Goal: Information Seeking & Learning: Check status

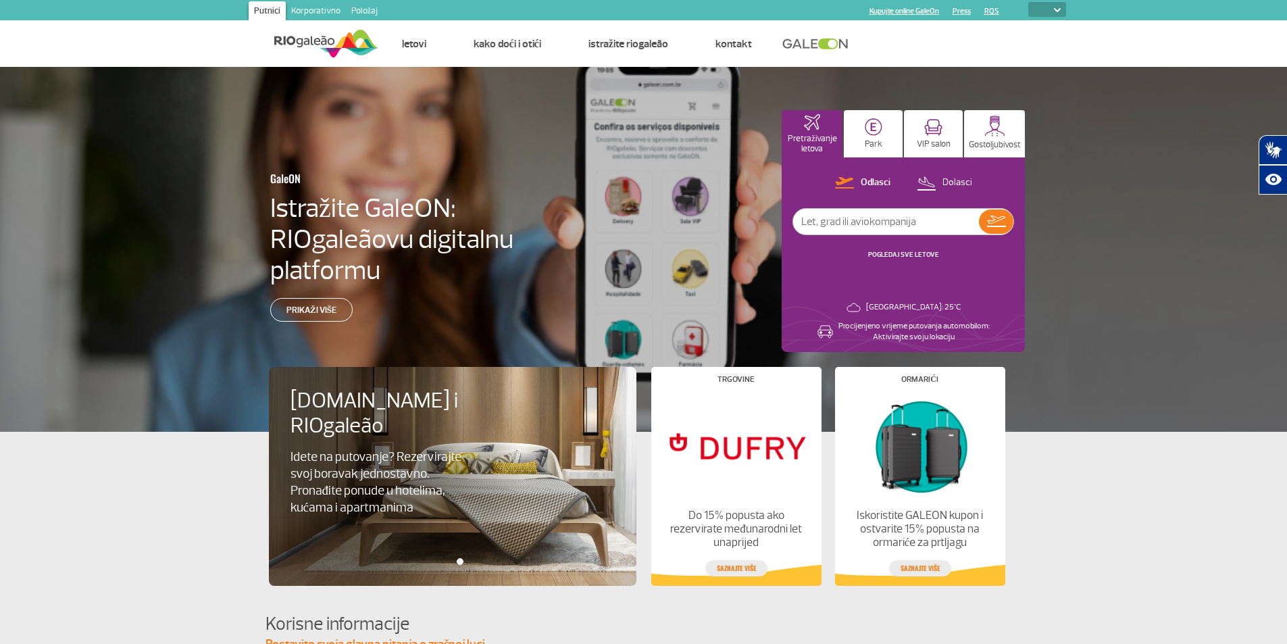
click at [1198, 103] on div "GaleON Istražite GaleON: RIOgaleãovu digitalnu platformu Prikaži više Pretraživ…" at bounding box center [643, 249] width 1287 height 365
click at [1060, 7] on select "PT ENG ESP" at bounding box center [1047, 9] width 38 height 15
select select "en"
click at [1028, 2] on select "PT ENG ESP" at bounding box center [1047, 9] width 38 height 15
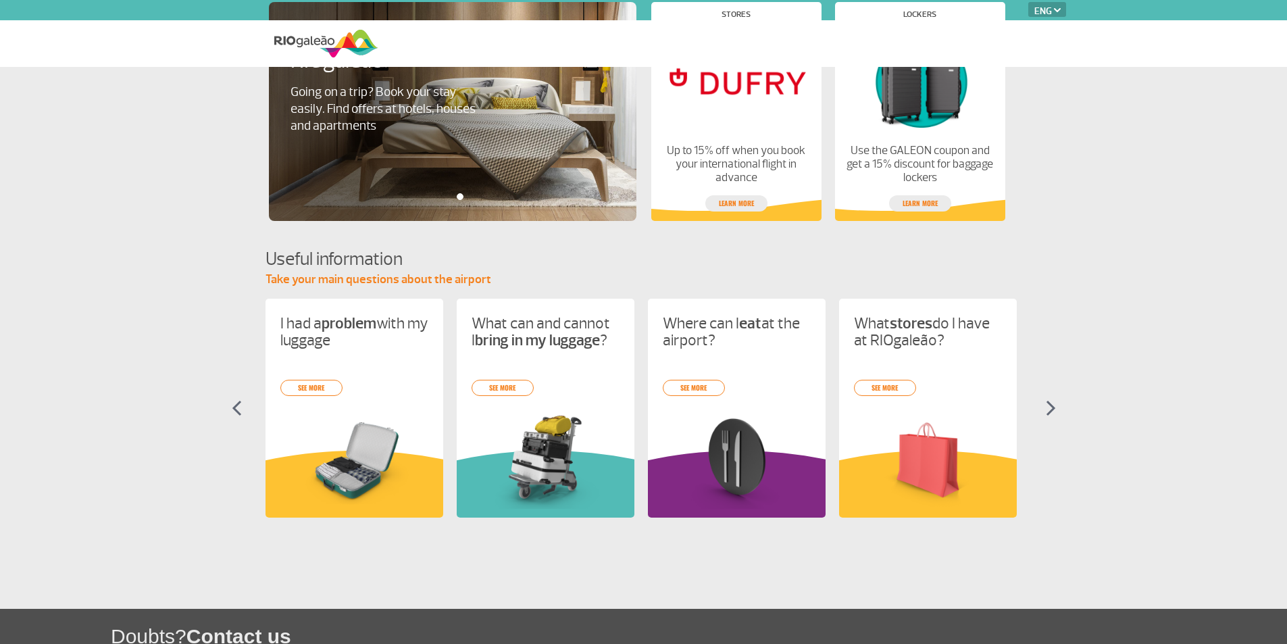
select select "en"
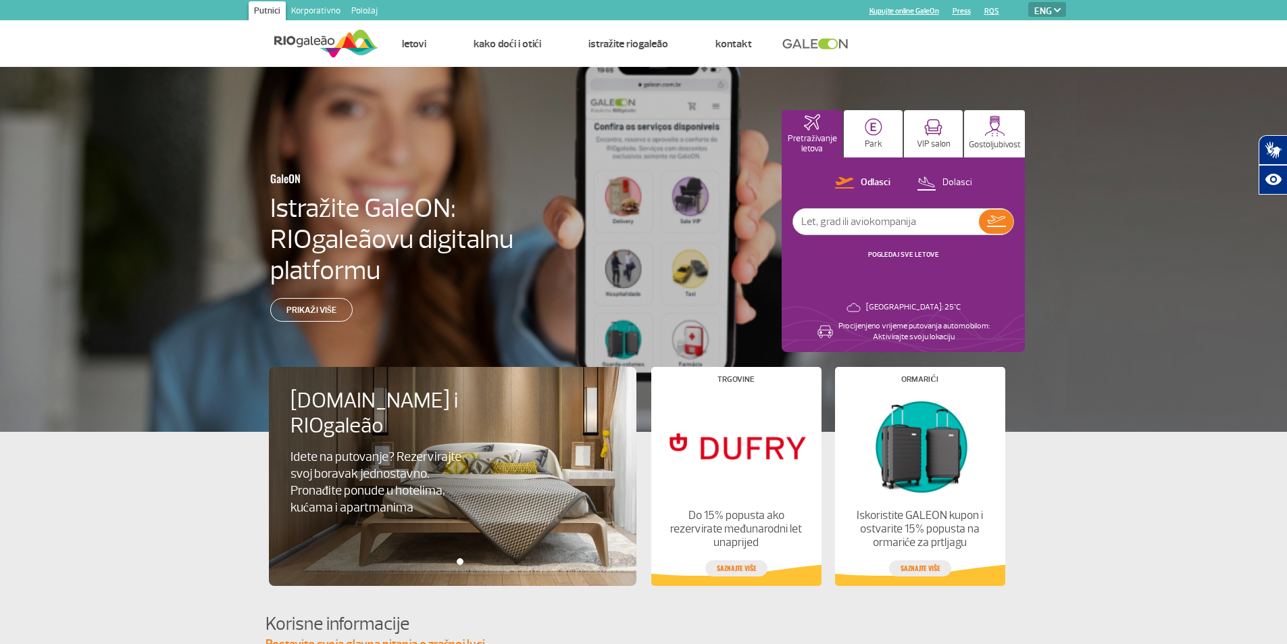
click at [1085, 170] on div "GaleON Istražite GaleON: RIOgaleãovu digitalnu platformu Prikaži više Pretraživ…" at bounding box center [643, 249] width 1287 height 365
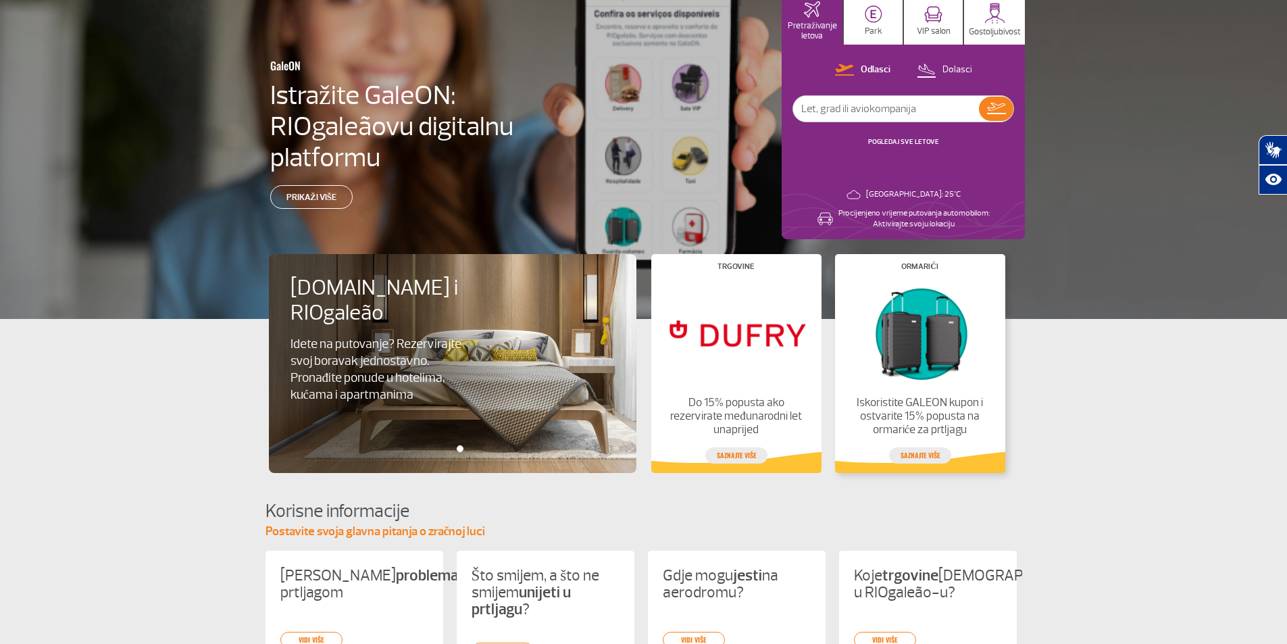
scroll to position [518, 0]
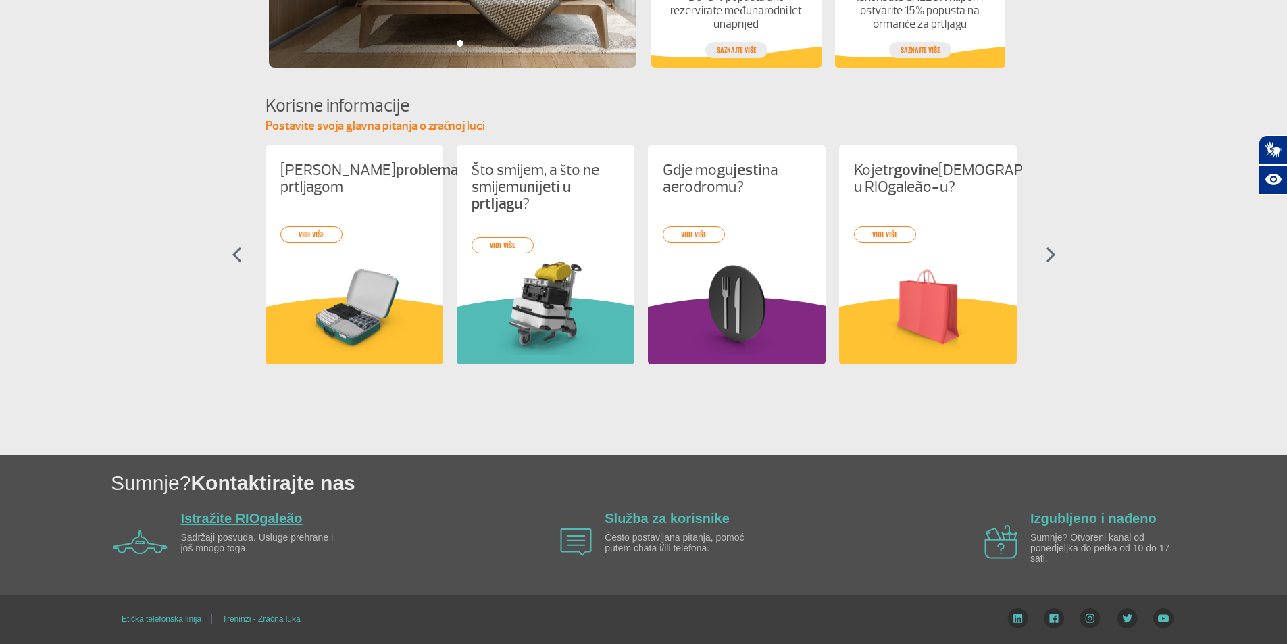
click at [236, 521] on font "Istražite RIOgaleão" at bounding box center [242, 518] width 122 height 15
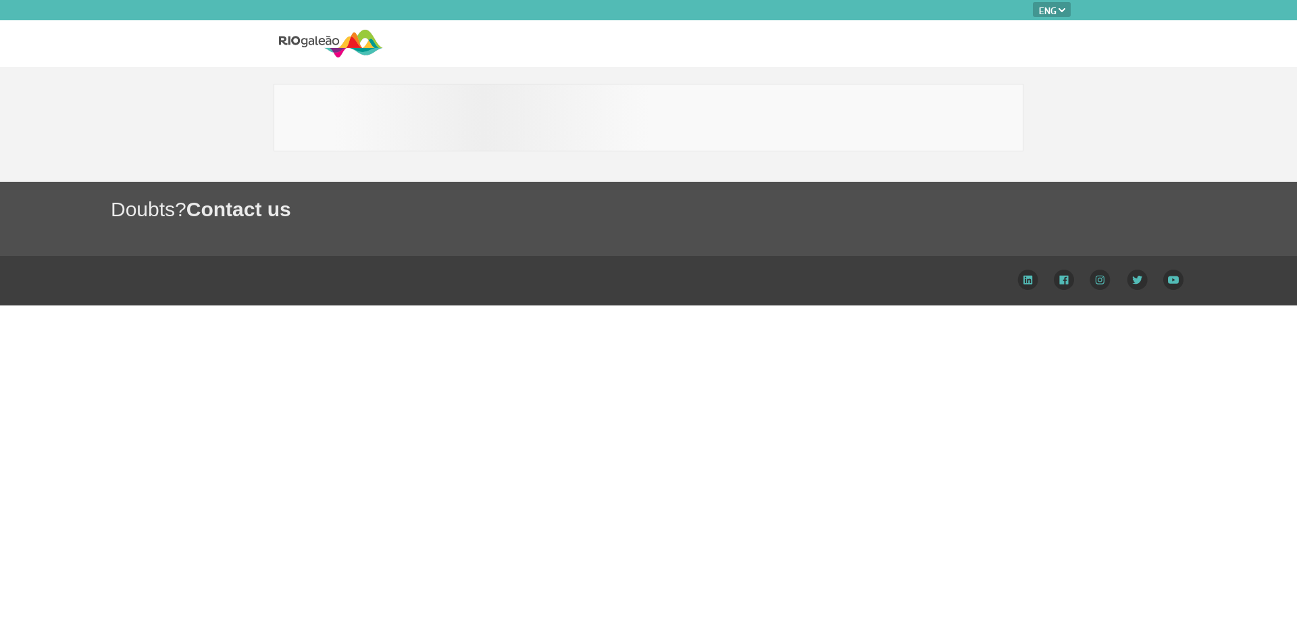
select select "en"
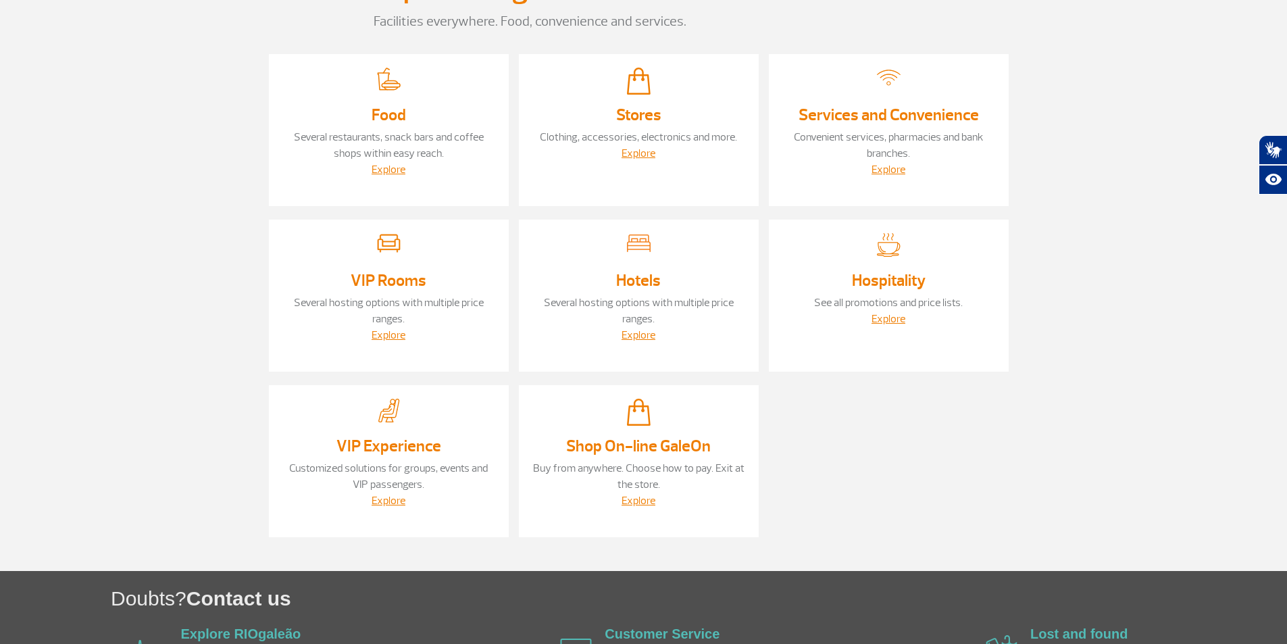
scroll to position [135, 0]
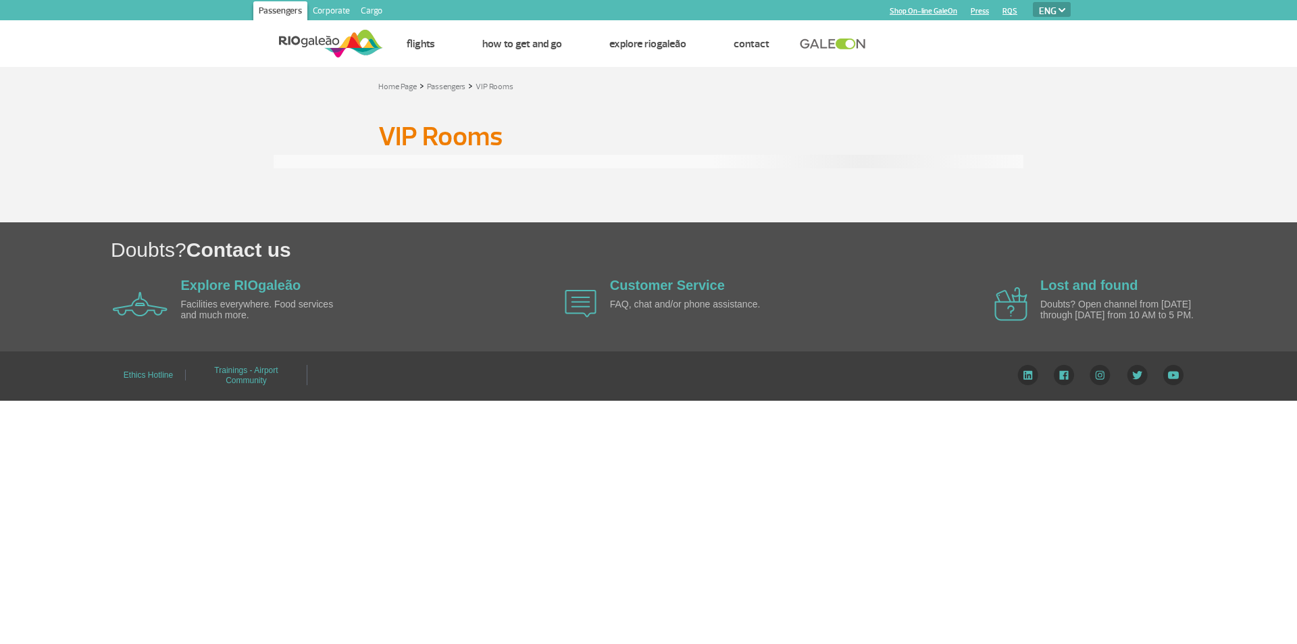
select select "en"
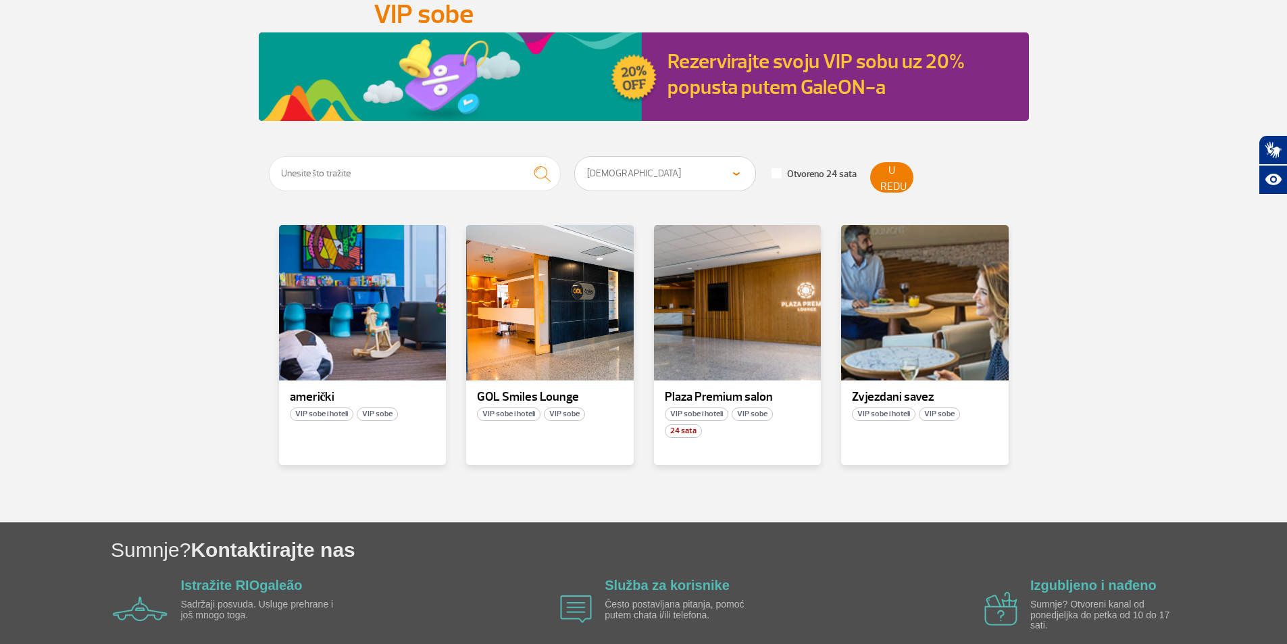
scroll to position [189, 0]
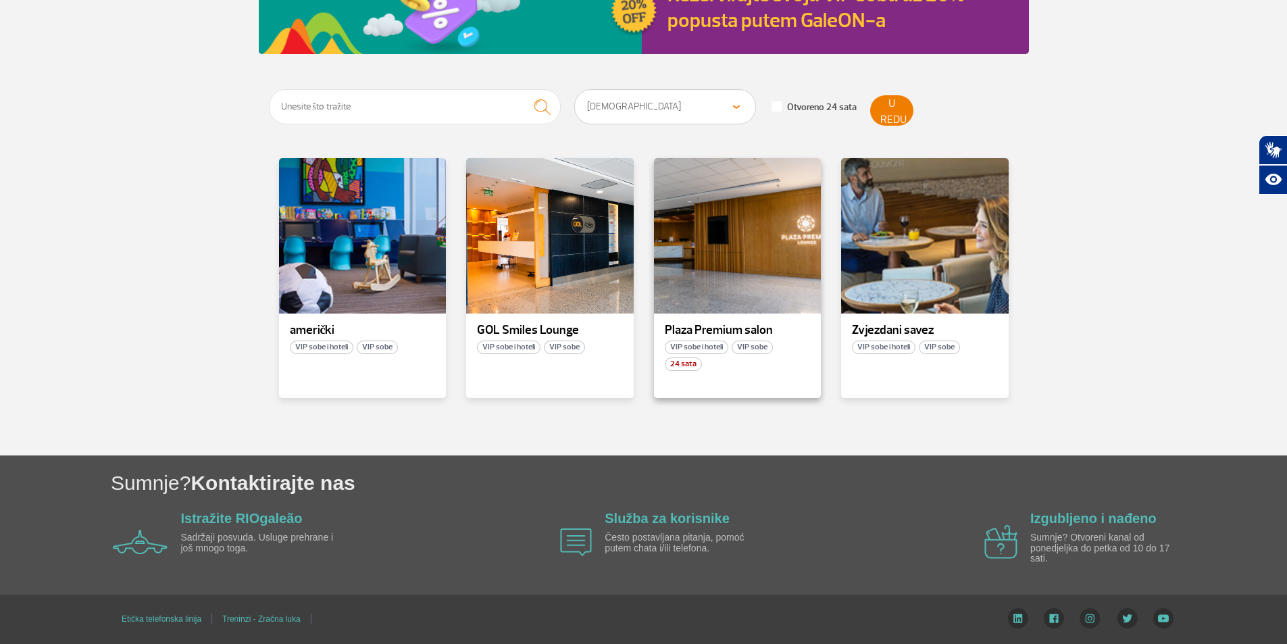
click at [742, 322] on font "Plaza Premium salon" at bounding box center [719, 330] width 108 height 16
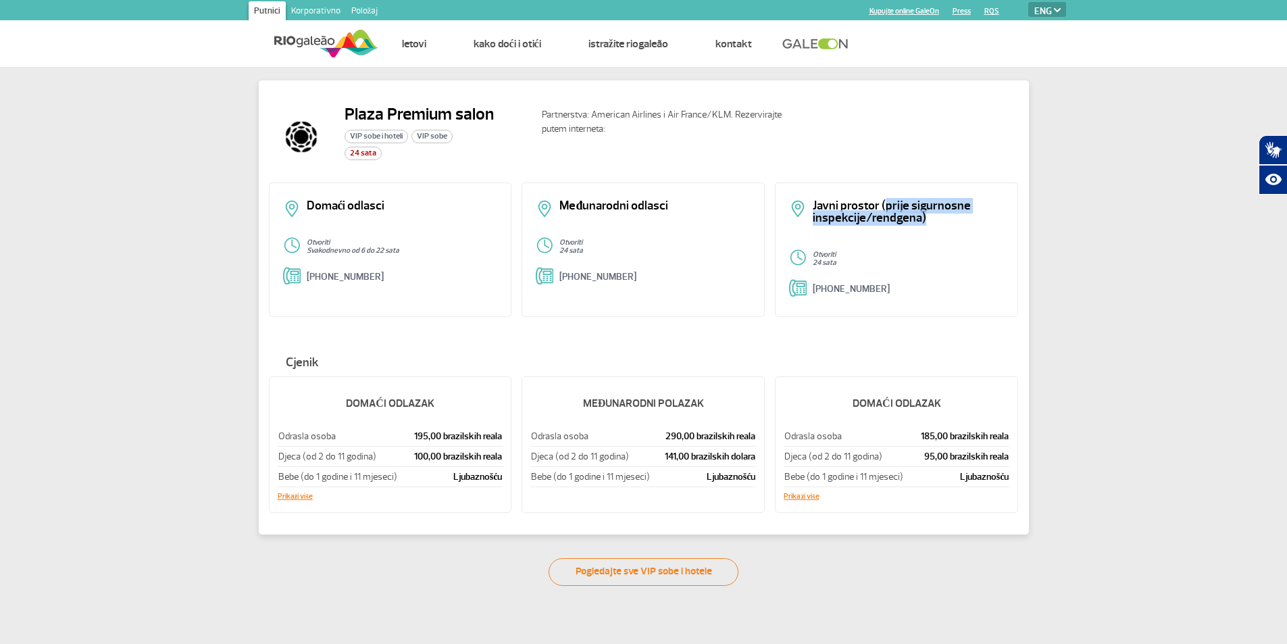
drag, startPoint x: 883, startPoint y: 207, endPoint x: 929, endPoint y: 224, distance: 48.9
click at [929, 224] on div "Javni prostor (prije sigurnosne inspekcije/rendgena)" at bounding box center [896, 219] width 215 height 38
drag, startPoint x: 888, startPoint y: 215, endPoint x: 836, endPoint y: 207, distance: 52.6
click at [836, 207] on p "Javni prostor (prije sigurnosne inspekcije/rendgena)" at bounding box center [908, 212] width 191 height 24
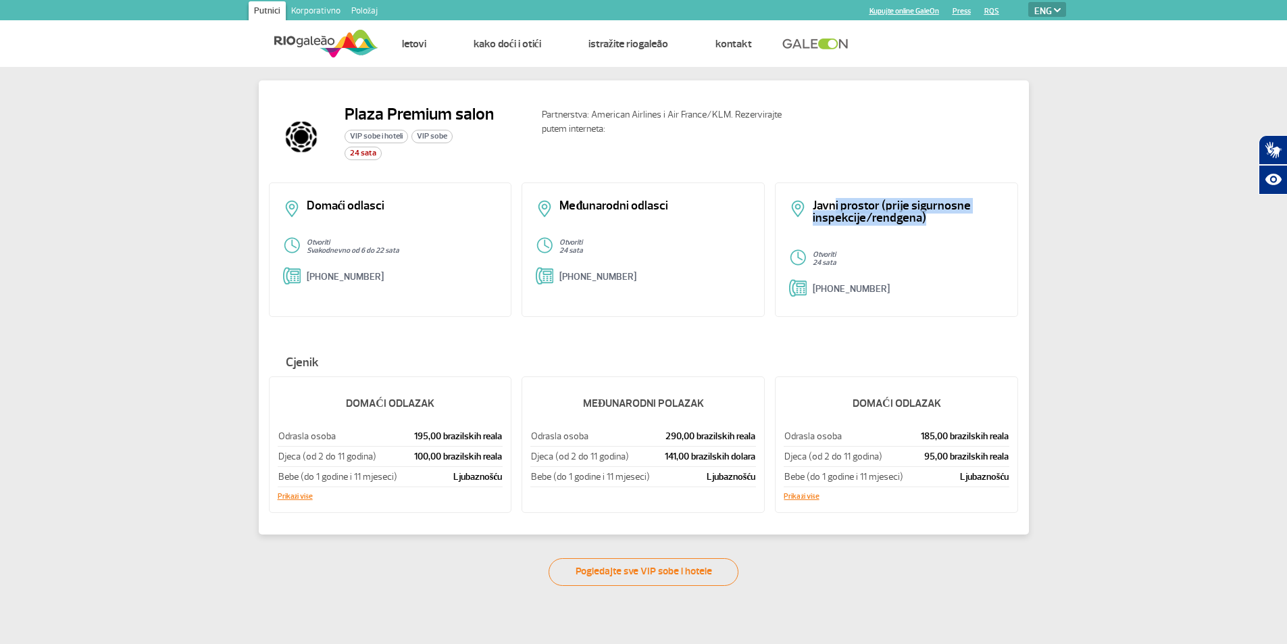
click at [836, 207] on font "Javni prostor (prije sigurnosne inspekcije/rendgena)" at bounding box center [892, 212] width 158 height 28
drag, startPoint x: 836, startPoint y: 207, endPoint x: 917, endPoint y: 221, distance: 82.3
click at [917, 221] on font "Javni prostor (prije sigurnosne inspekcije/rendgena)" at bounding box center [892, 212] width 158 height 28
drag, startPoint x: 917, startPoint y: 221, endPoint x: 833, endPoint y: 213, distance: 84.8
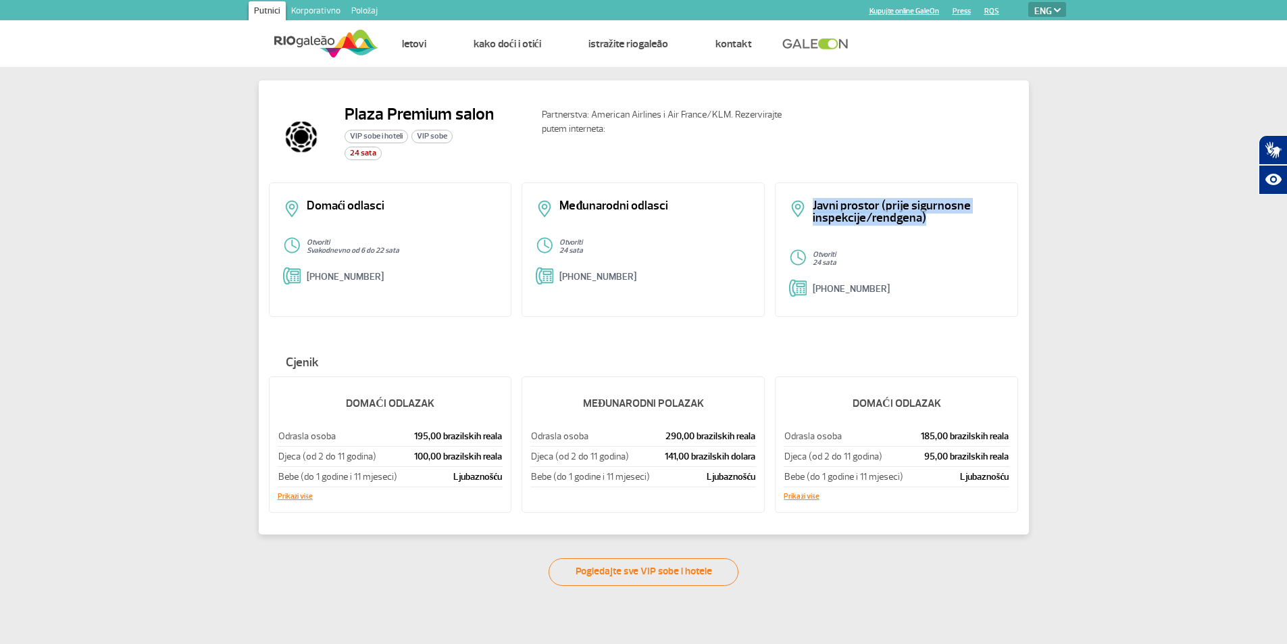
click at [833, 213] on font "Javni prostor (prije sigurnosne inspekcije/rendgena)" at bounding box center [892, 212] width 158 height 28
drag, startPoint x: 749, startPoint y: 474, endPoint x: 723, endPoint y: 476, distance: 25.7
click at [723, 476] on font "Ljubaznošću" at bounding box center [731, 476] width 49 height 11
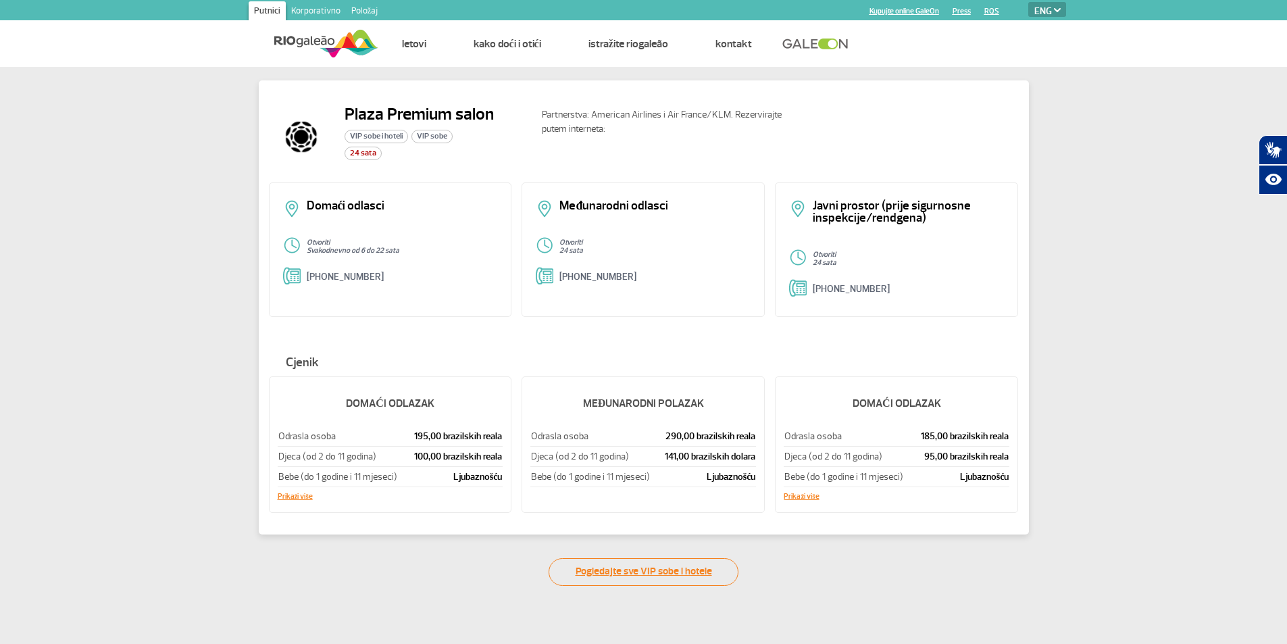
click at [663, 572] on font "Pogledajte sve VIP sobe i hotele" at bounding box center [643, 571] width 136 height 13
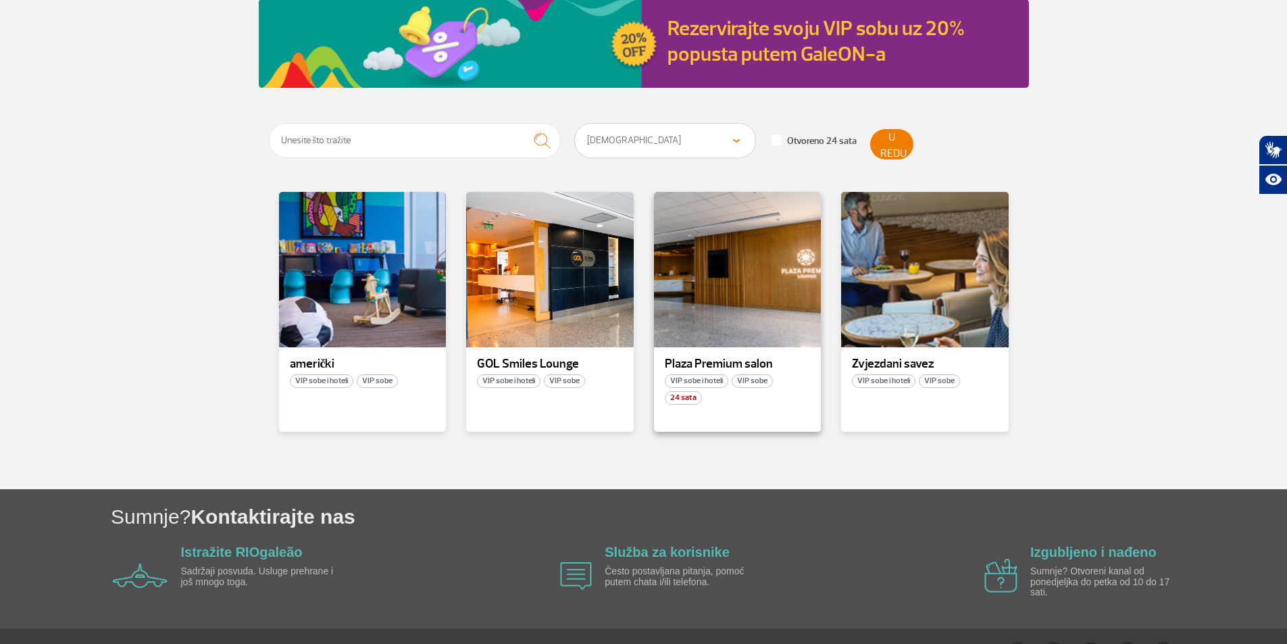
scroll to position [189, 0]
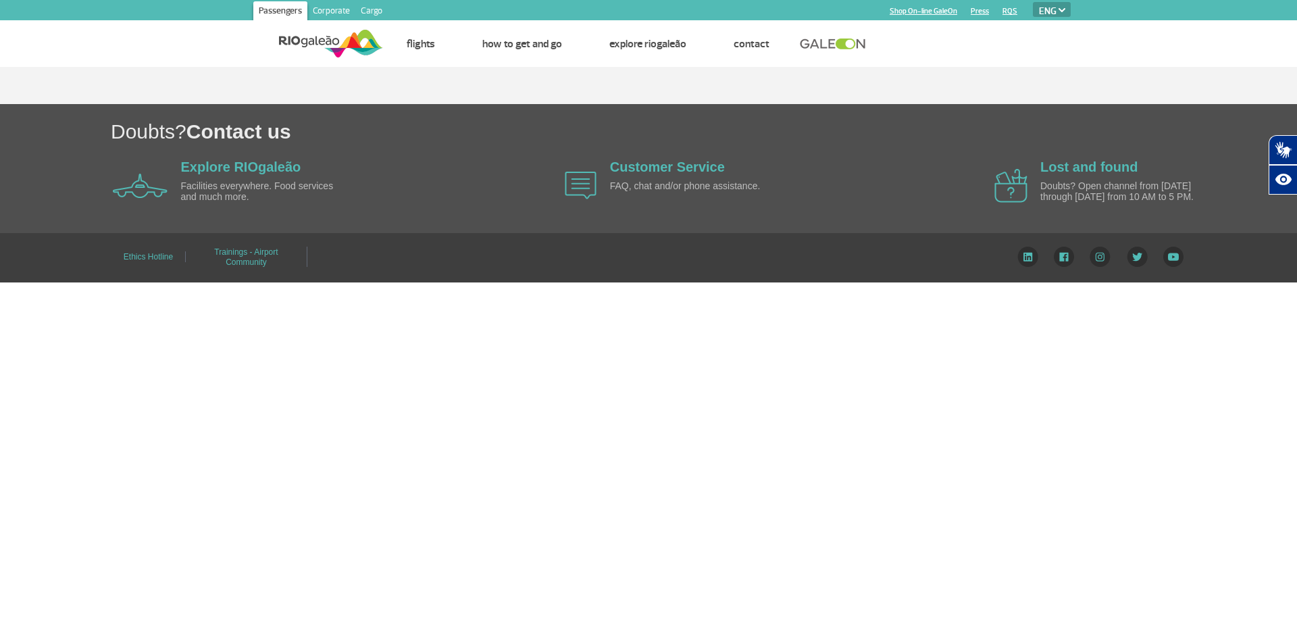
select select "en"
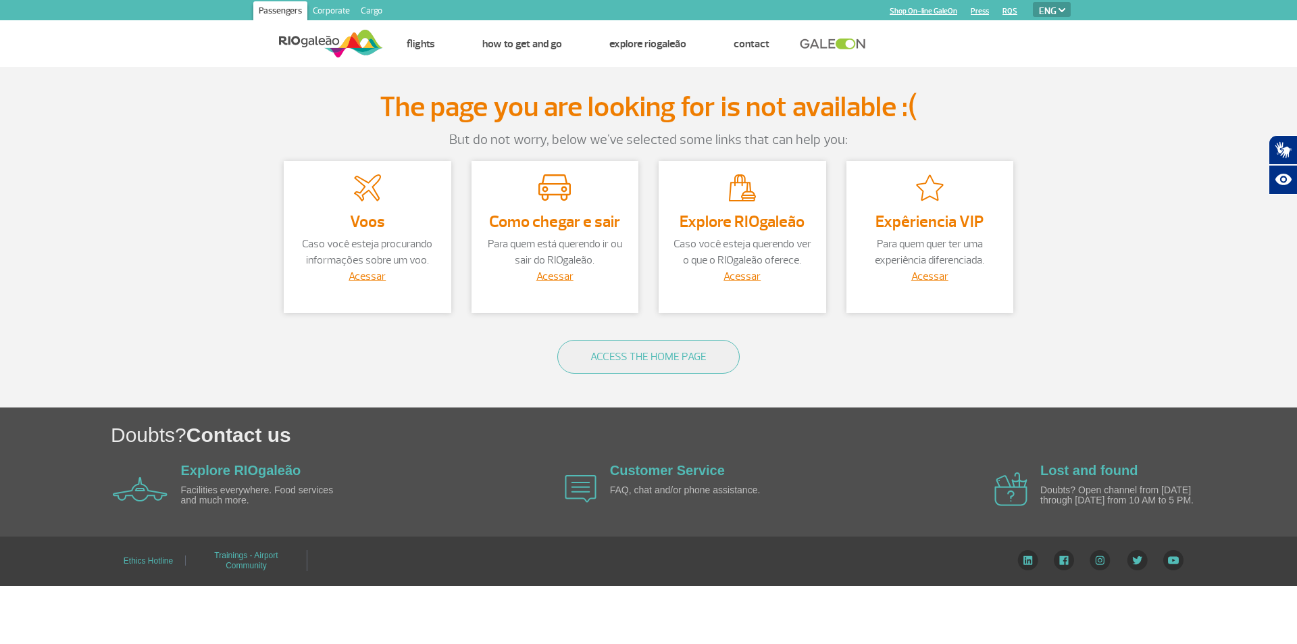
select select "en"
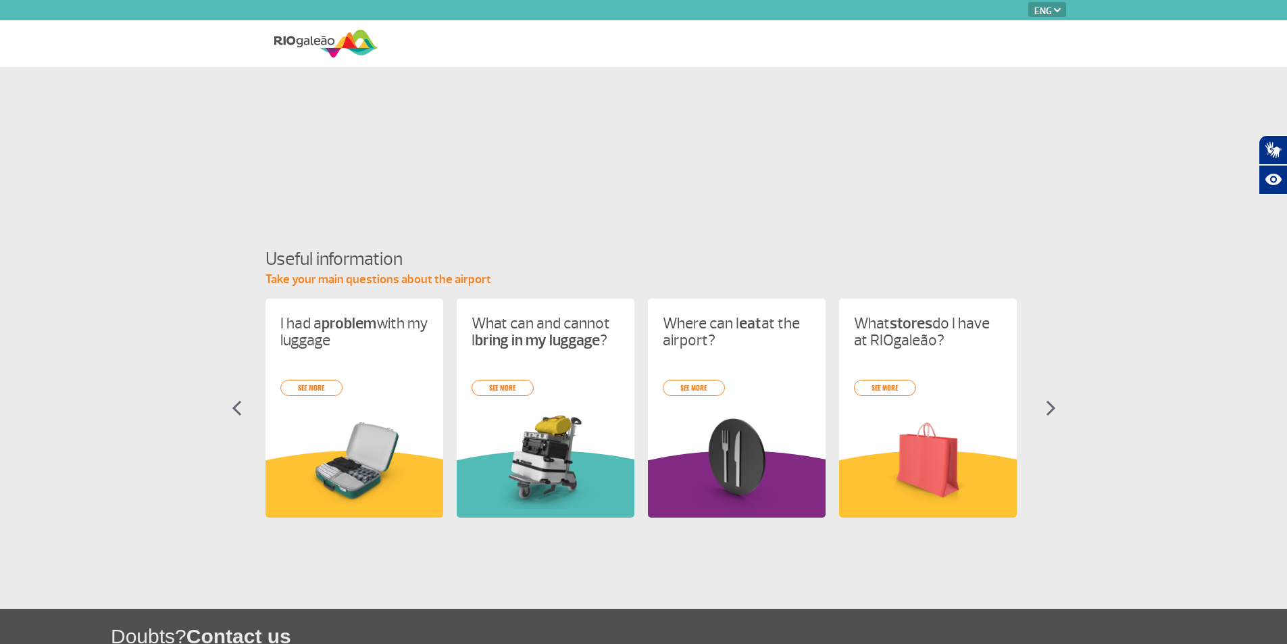
select select "en"
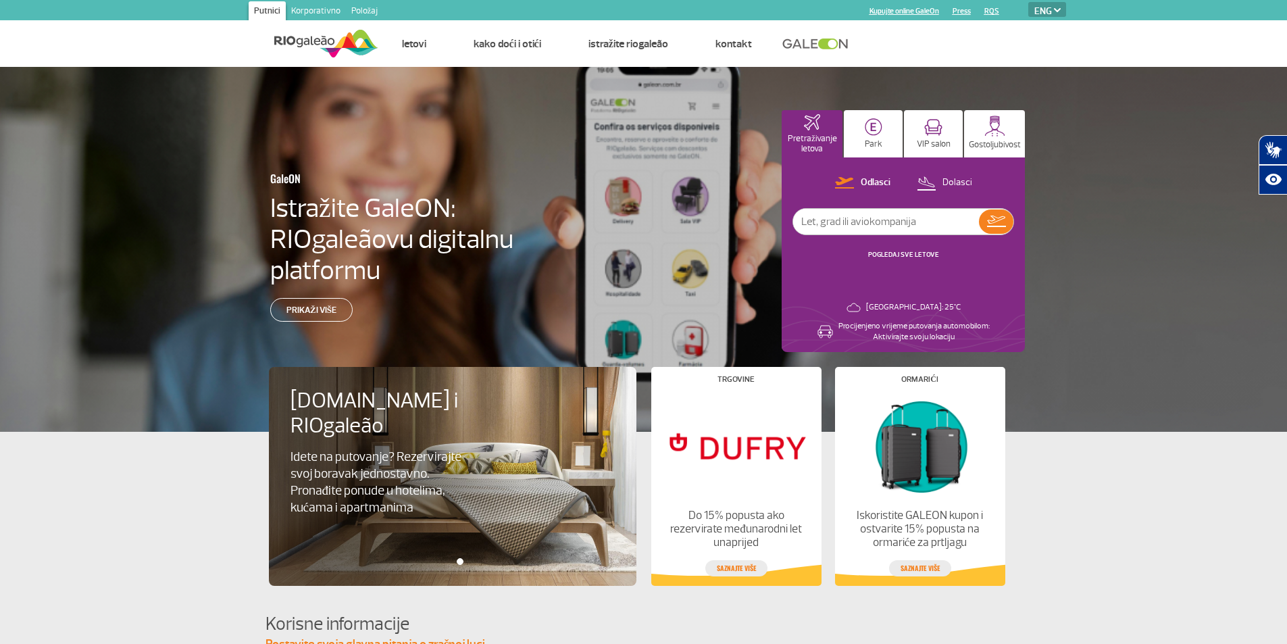
click at [899, 253] on font "POGLEDAJ SVE LETOVE" at bounding box center [903, 254] width 71 height 9
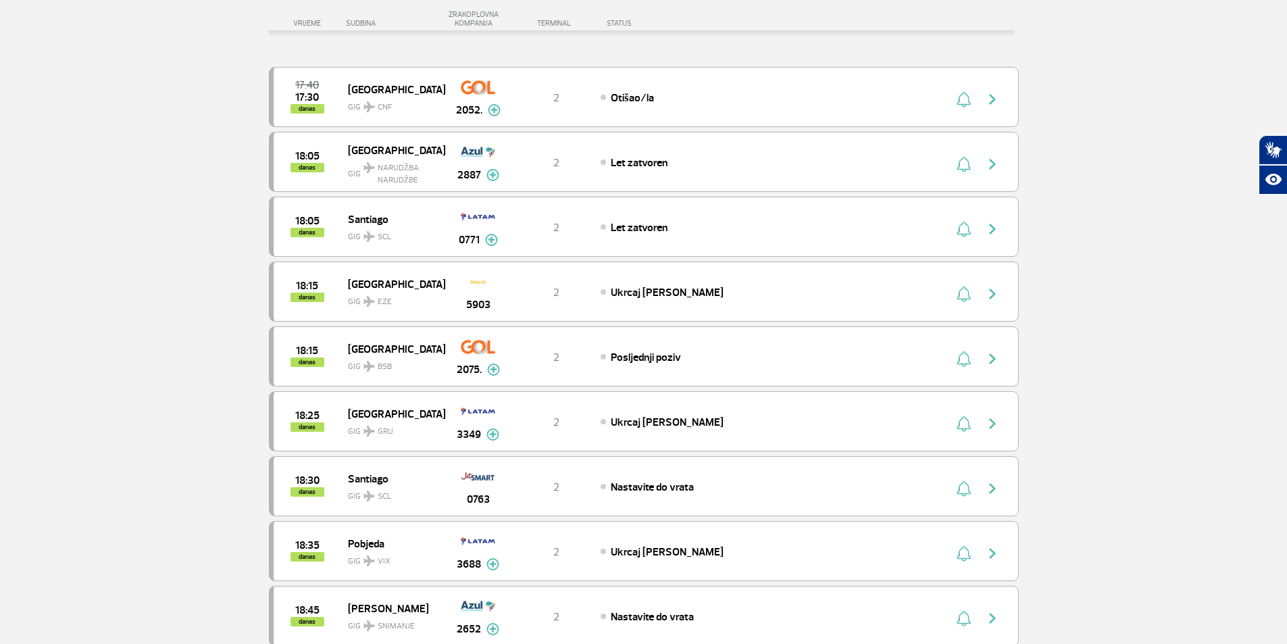
scroll to position [203, 0]
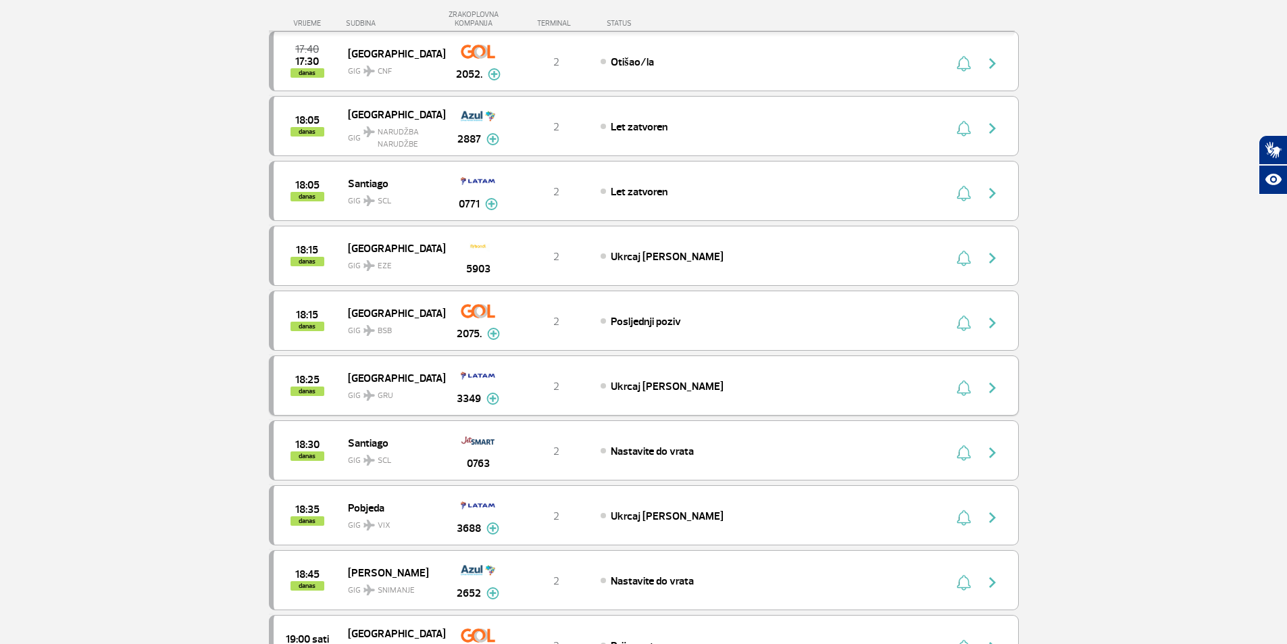
click at [465, 397] on font "3349" at bounding box center [469, 399] width 24 height 14
click at [476, 396] on font "3349" at bounding box center [469, 399] width 24 height 14
click at [993, 385] on img "button" at bounding box center [992, 388] width 16 height 16
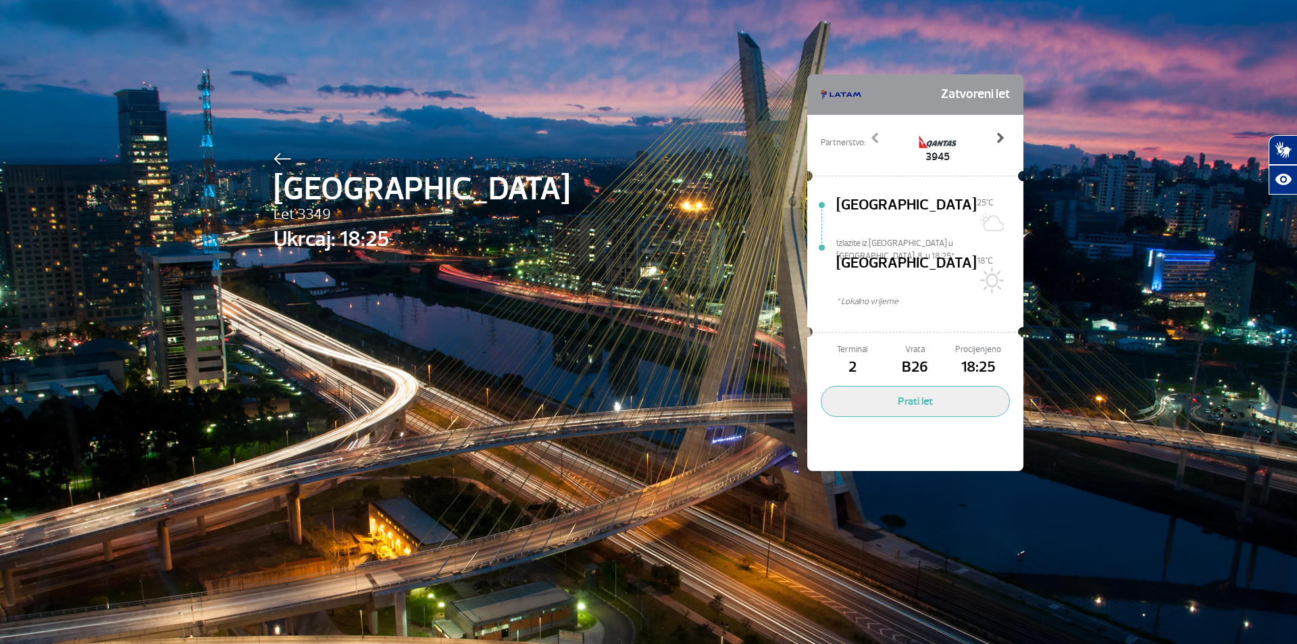
click at [994, 136] on span at bounding box center [1000, 138] width 14 height 14
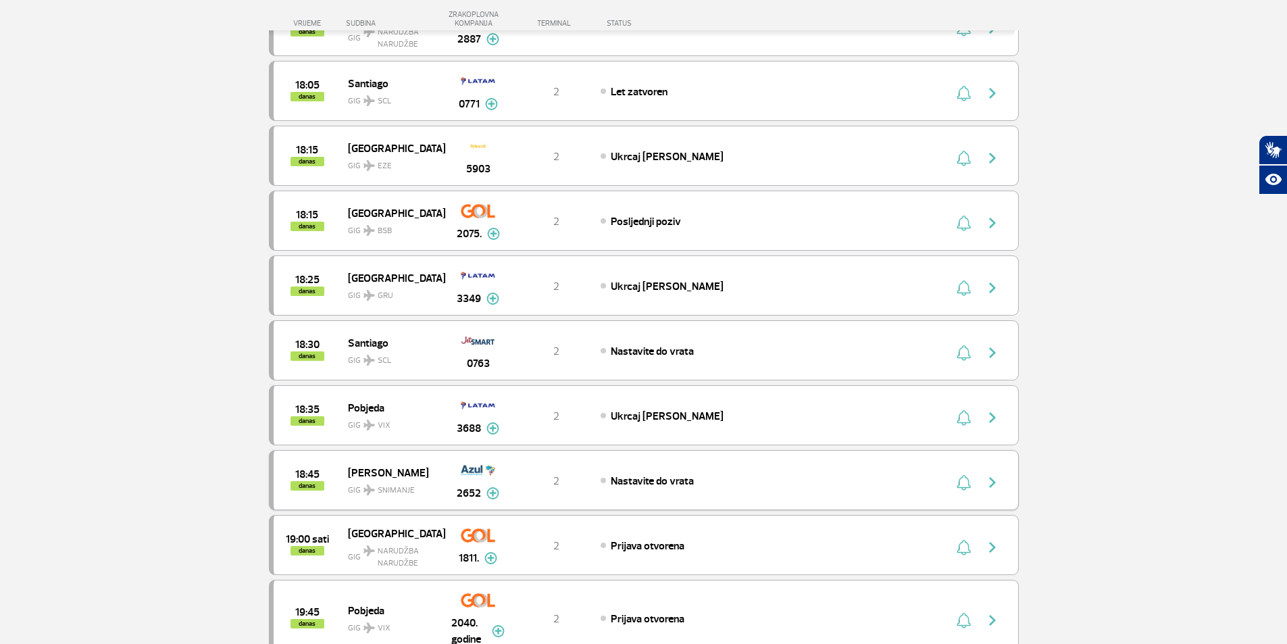
scroll to position [270, 0]
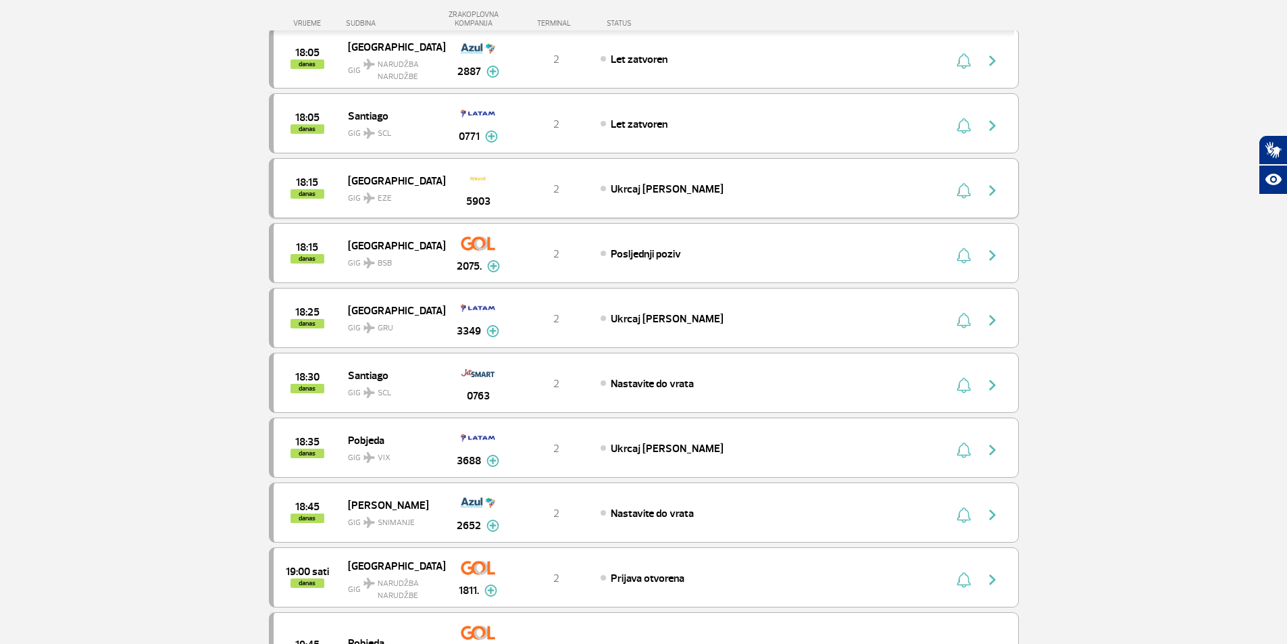
click at [993, 188] on img "button" at bounding box center [992, 190] width 16 height 16
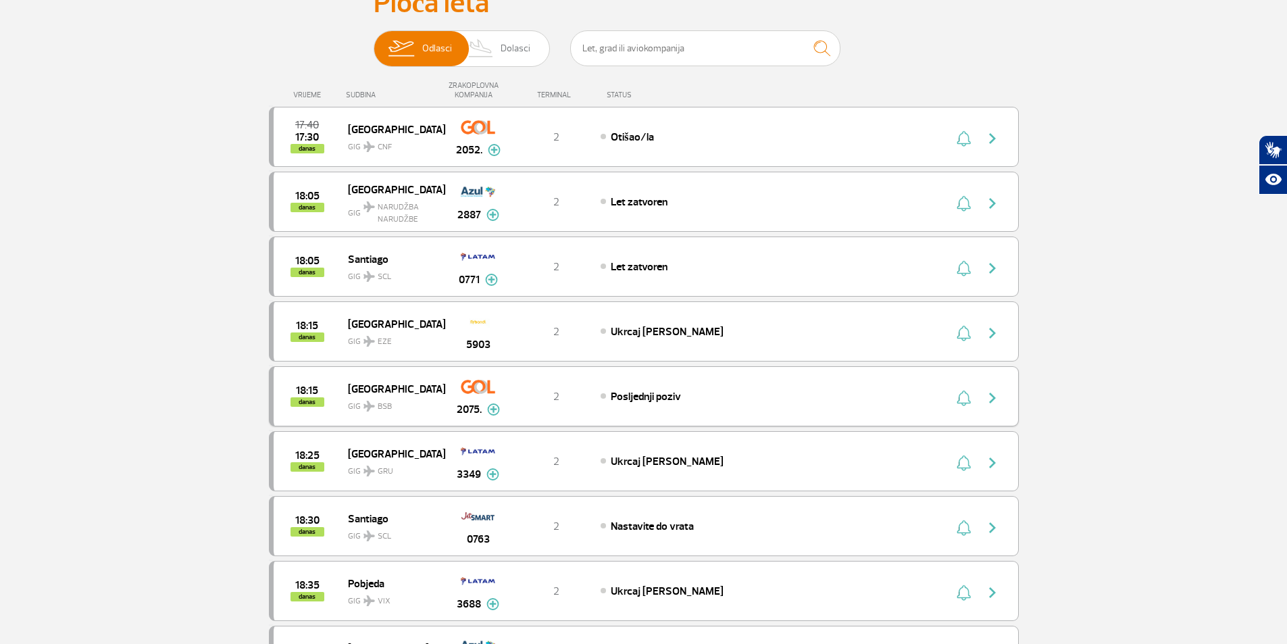
scroll to position [203, 0]
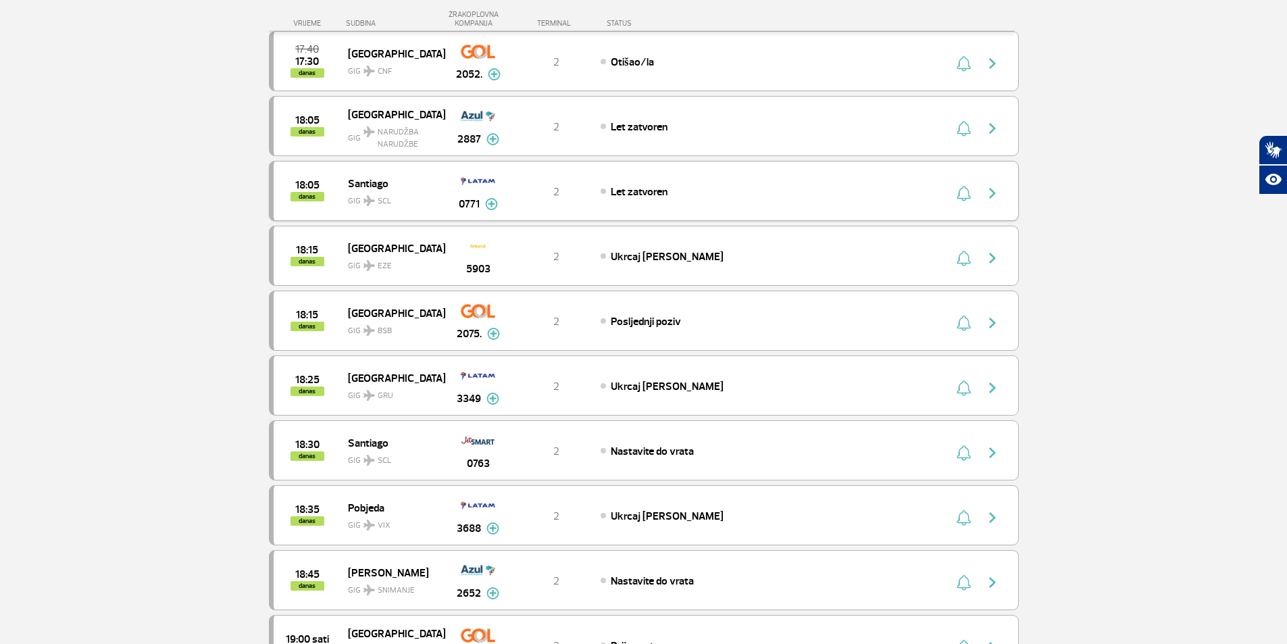
click at [994, 191] on img "button" at bounding box center [992, 193] width 16 height 16
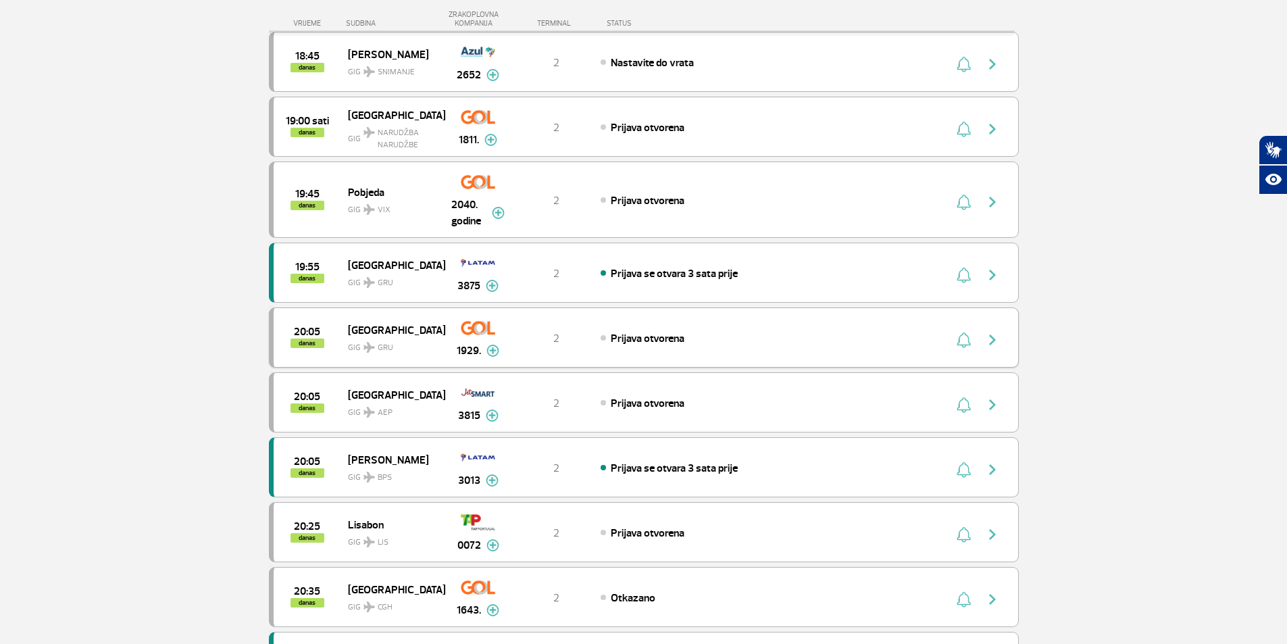
scroll to position [811, 0]
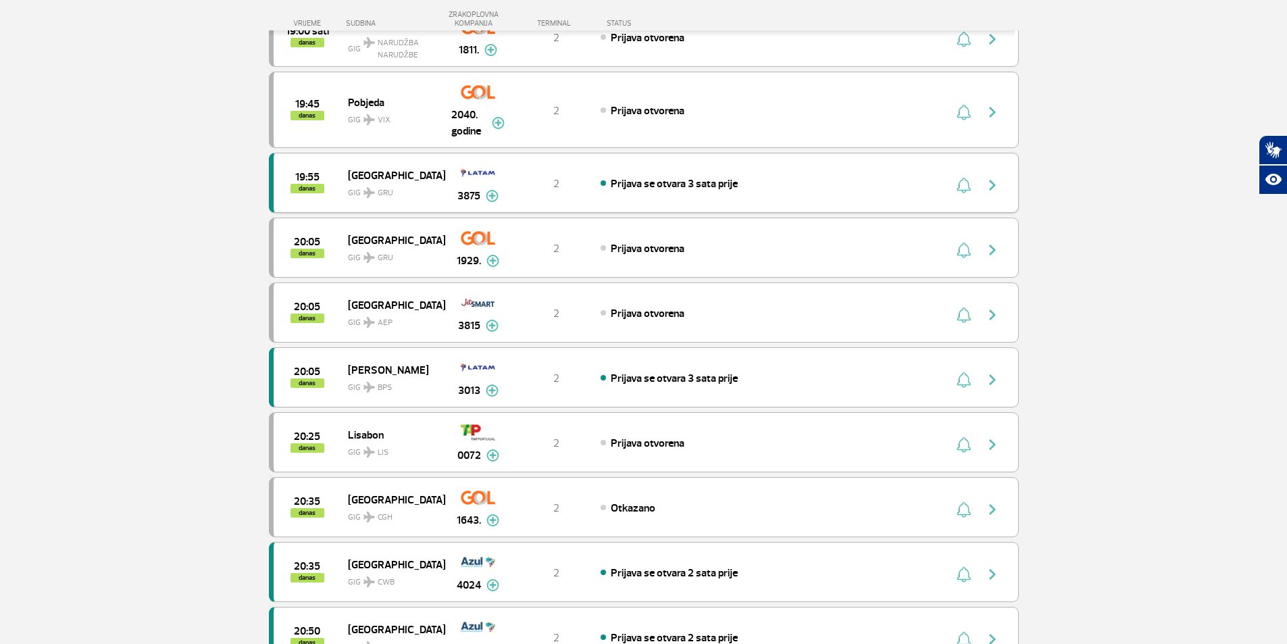
click at [992, 186] on img "button" at bounding box center [992, 185] width 16 height 16
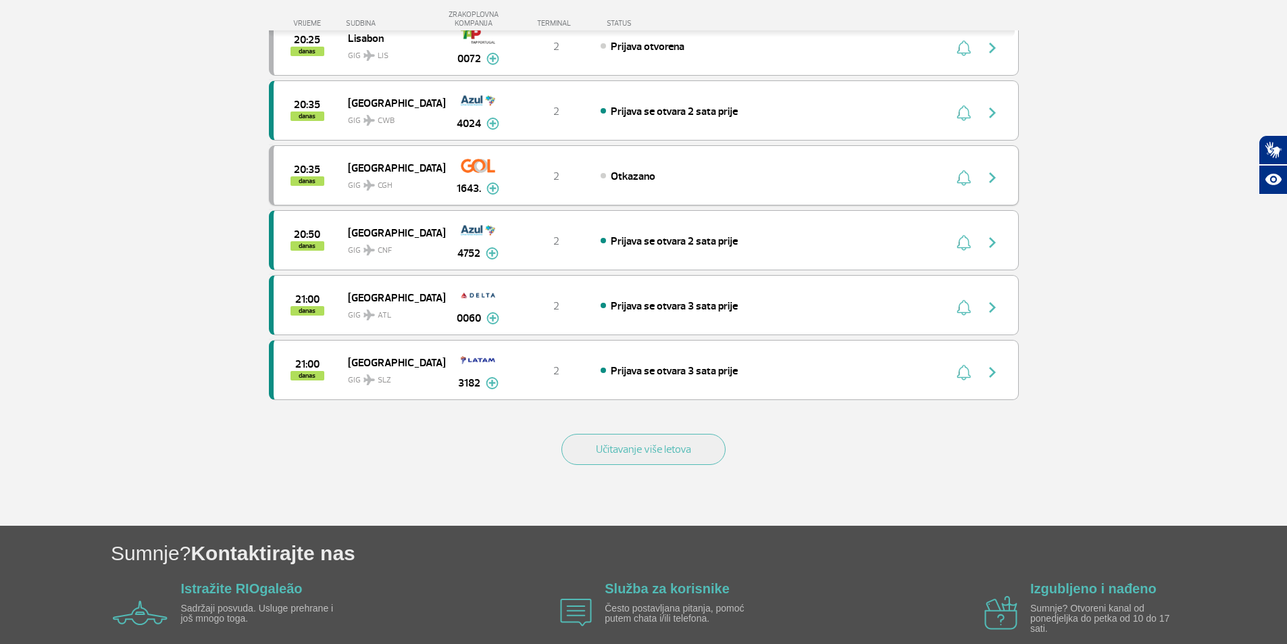
scroll to position [1148, 0]
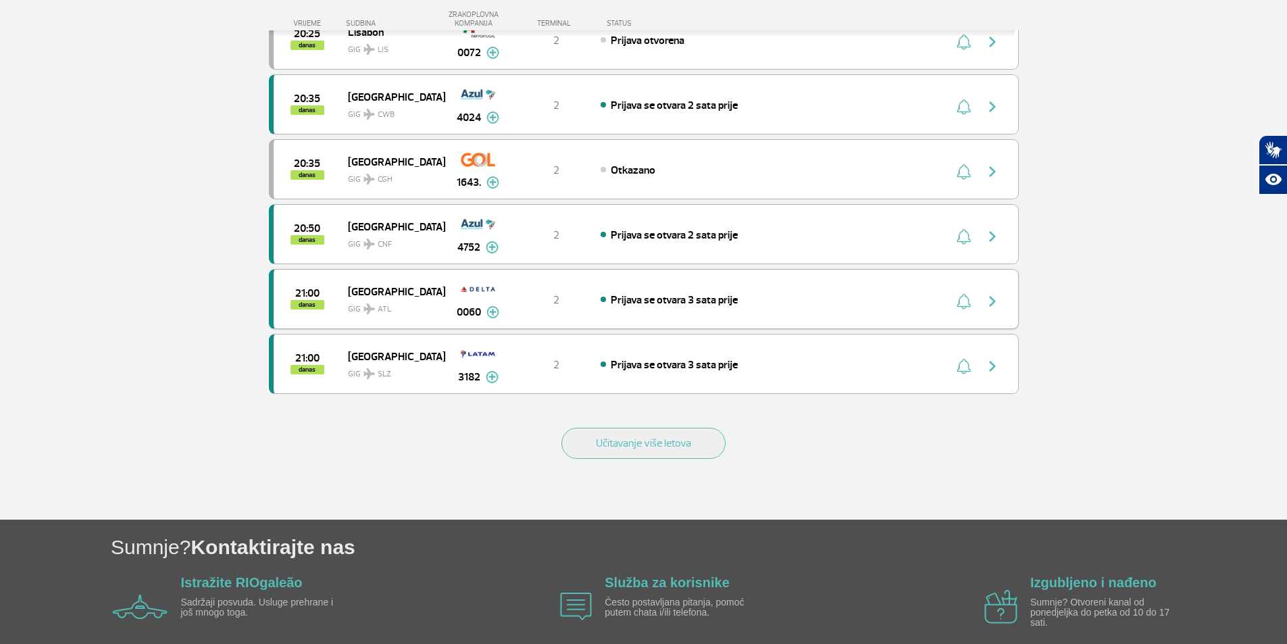
click at [996, 299] on img "button" at bounding box center [992, 301] width 16 height 16
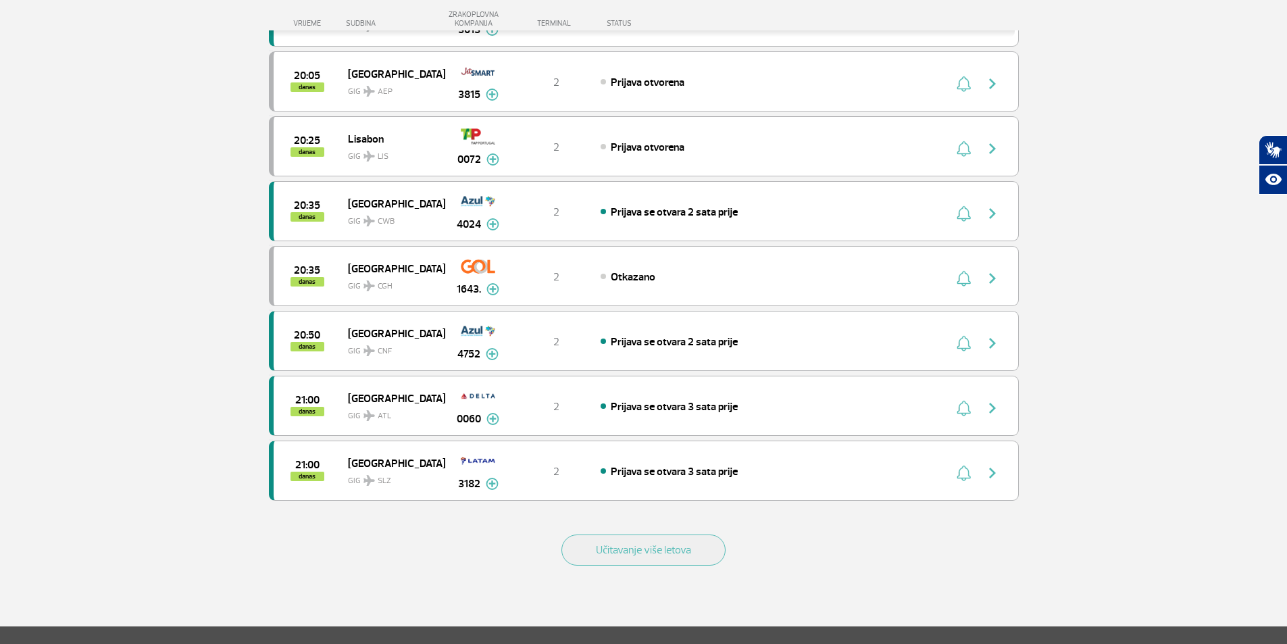
scroll to position [1081, 0]
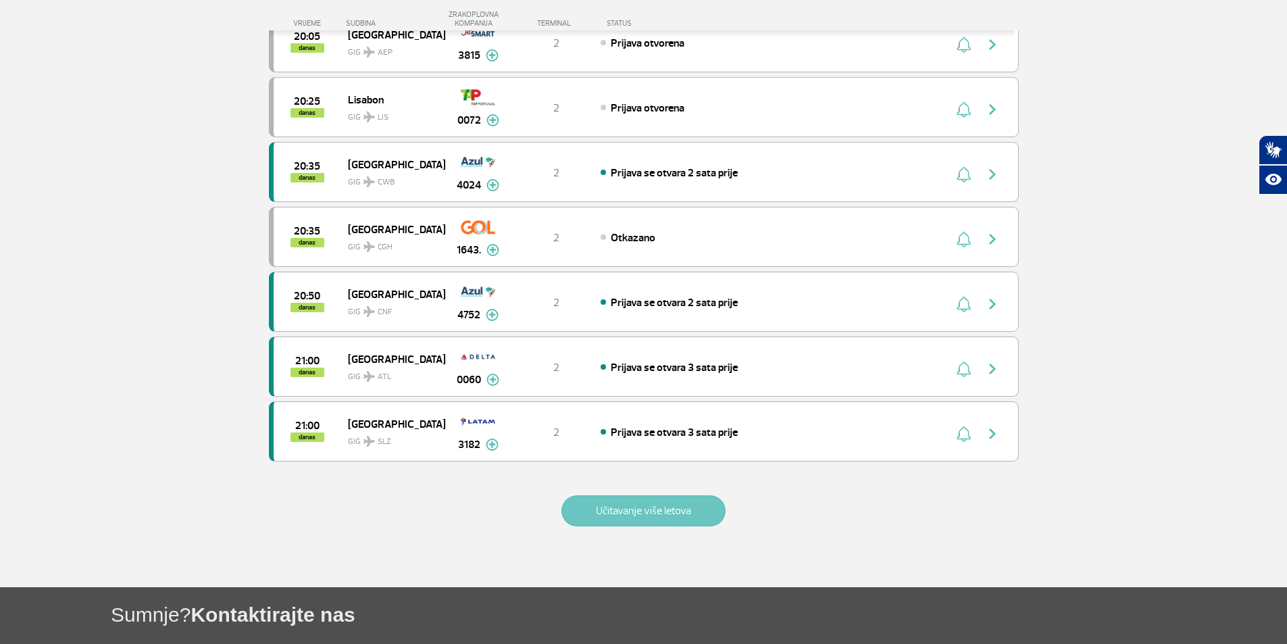
click at [636, 513] on font "Učitavanje više letova" at bounding box center [643, 511] width 95 height 14
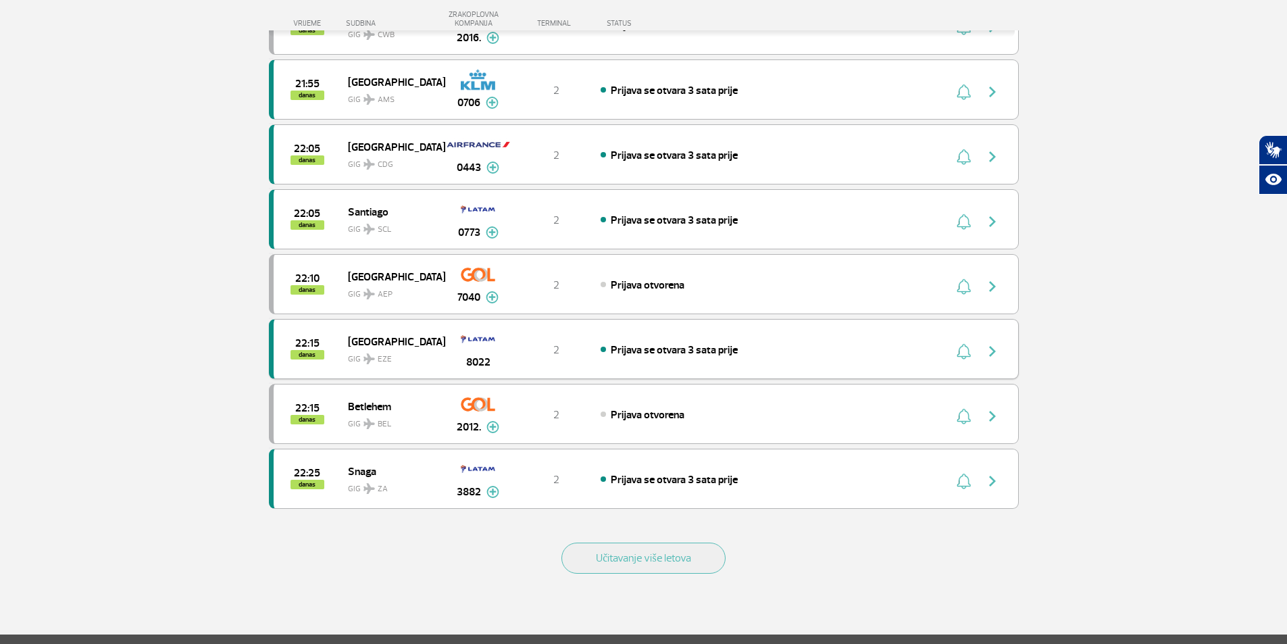
scroll to position [2364, 0]
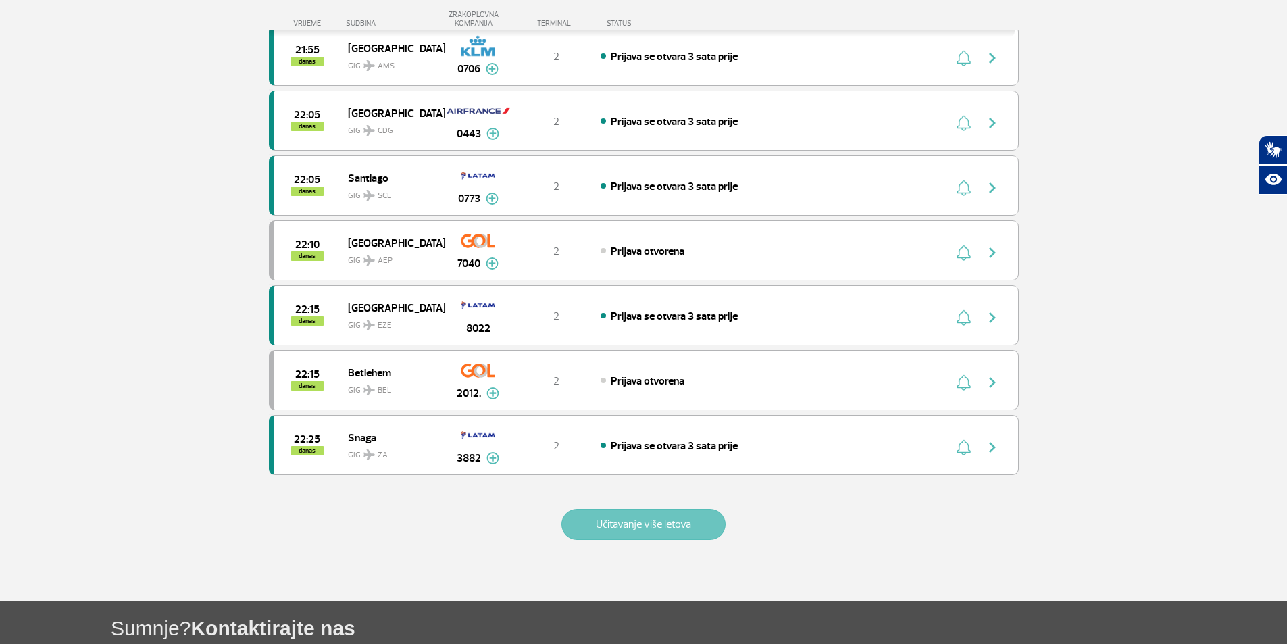
click at [652, 527] on font "Učitavanje više letova" at bounding box center [643, 524] width 95 height 14
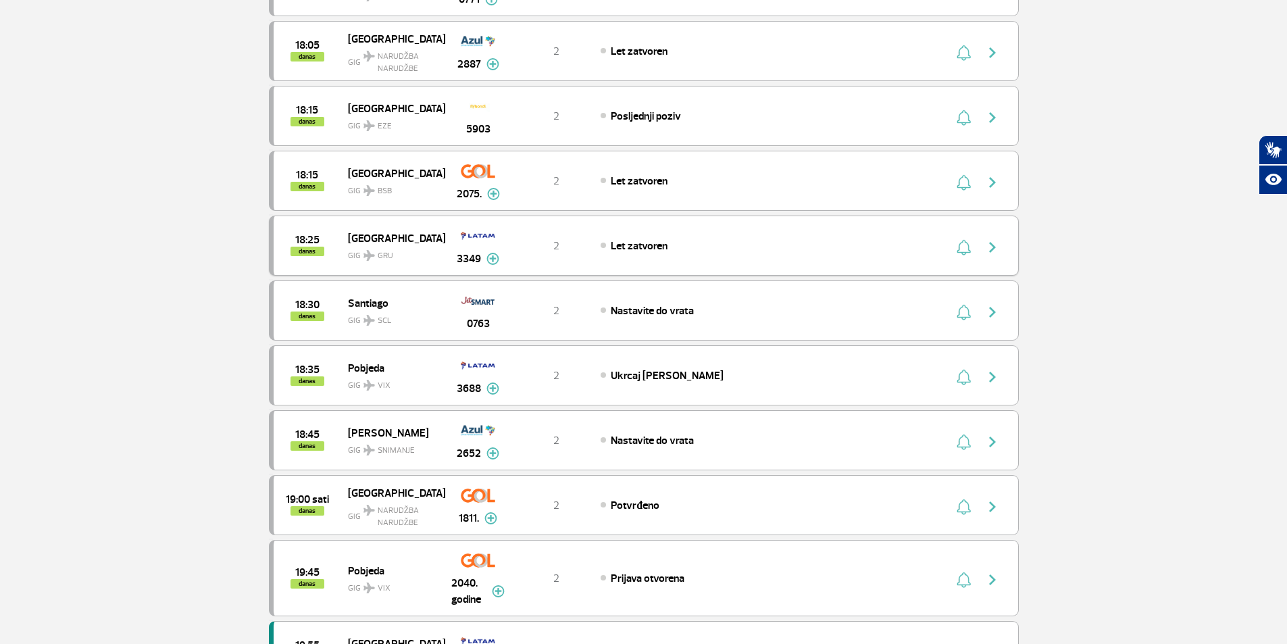
scroll to position [0, 0]
